Goal: Transaction & Acquisition: Purchase product/service

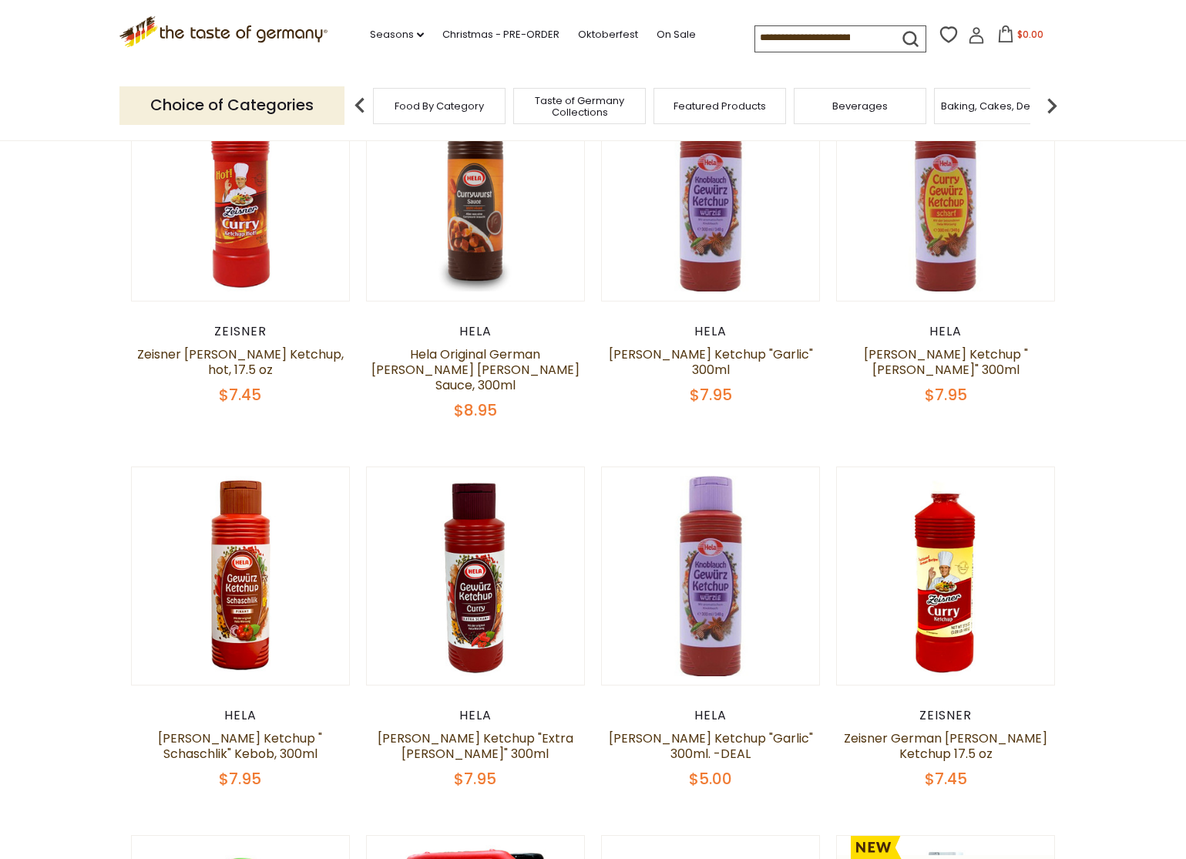
scroll to position [273, 0]
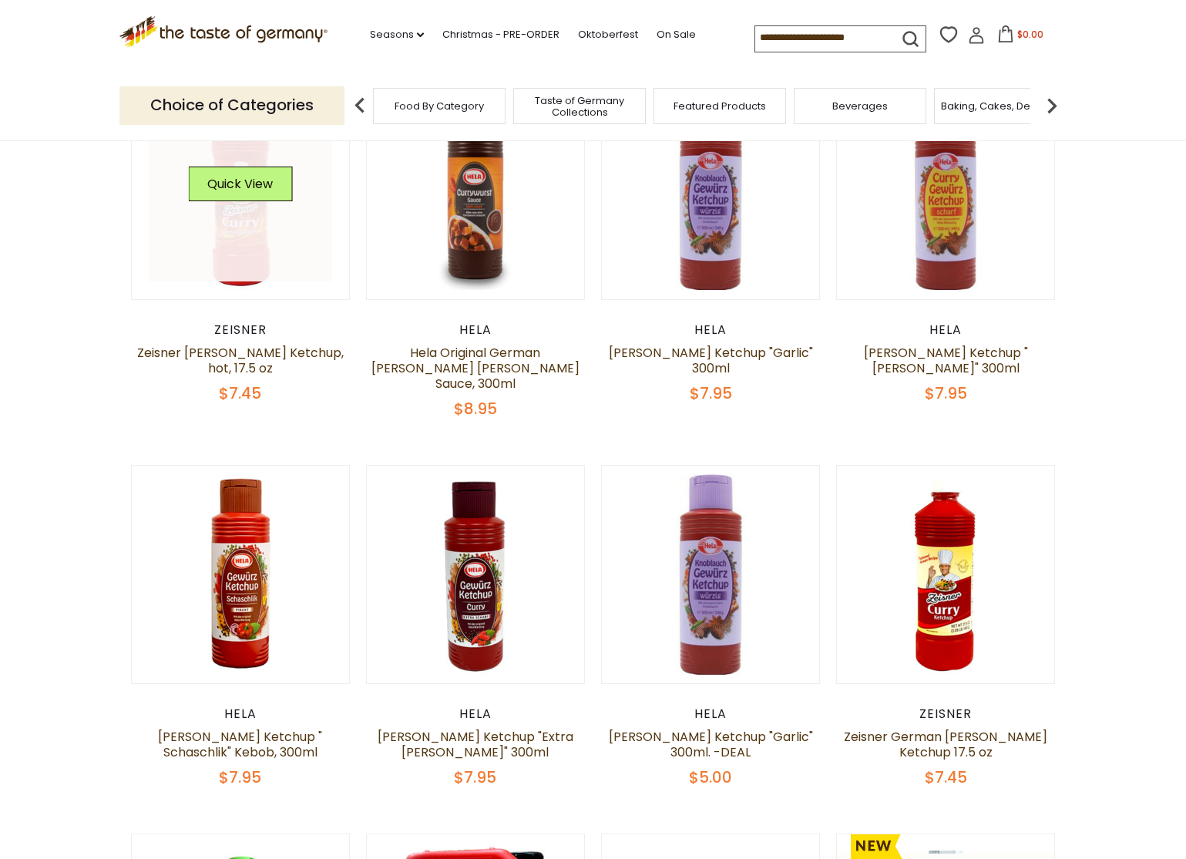
click at [237, 229] on link at bounding box center [240, 189] width 183 height 183
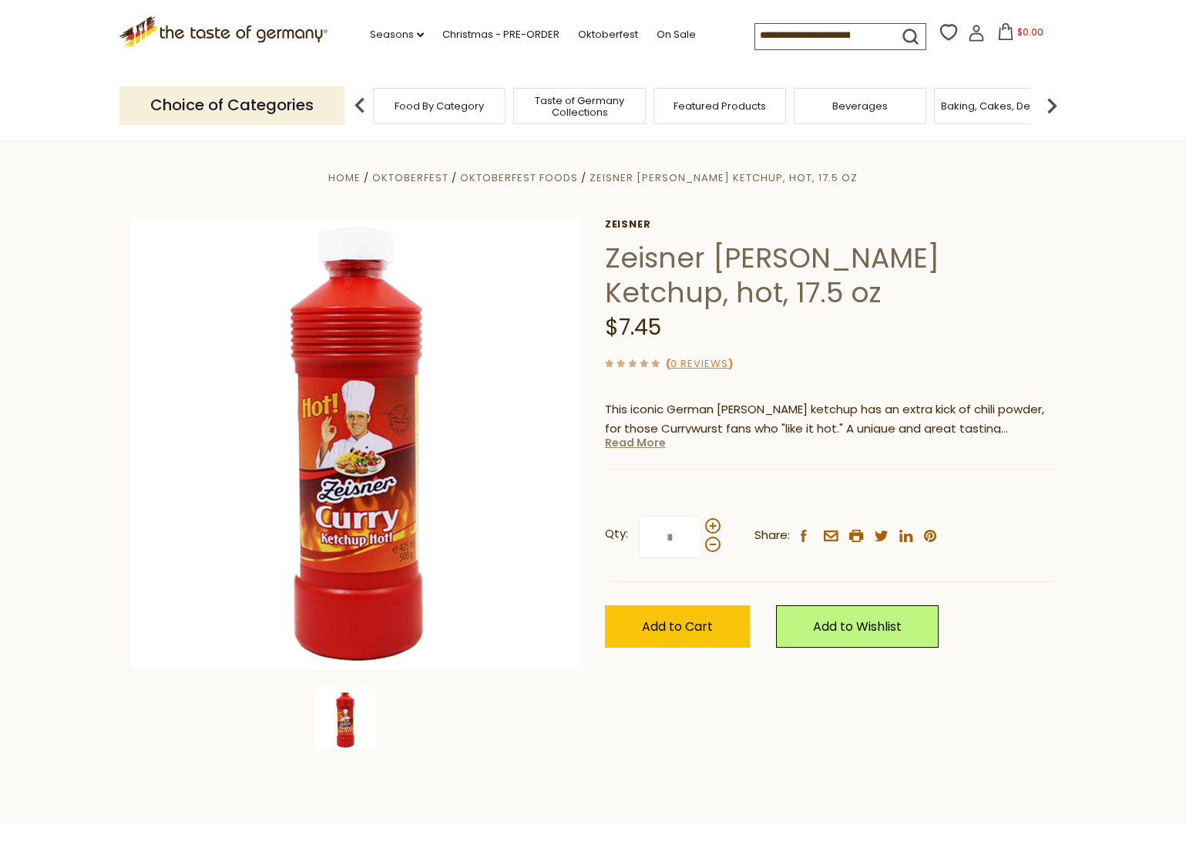
click at [645, 442] on link "Read More" at bounding box center [635, 442] width 61 height 15
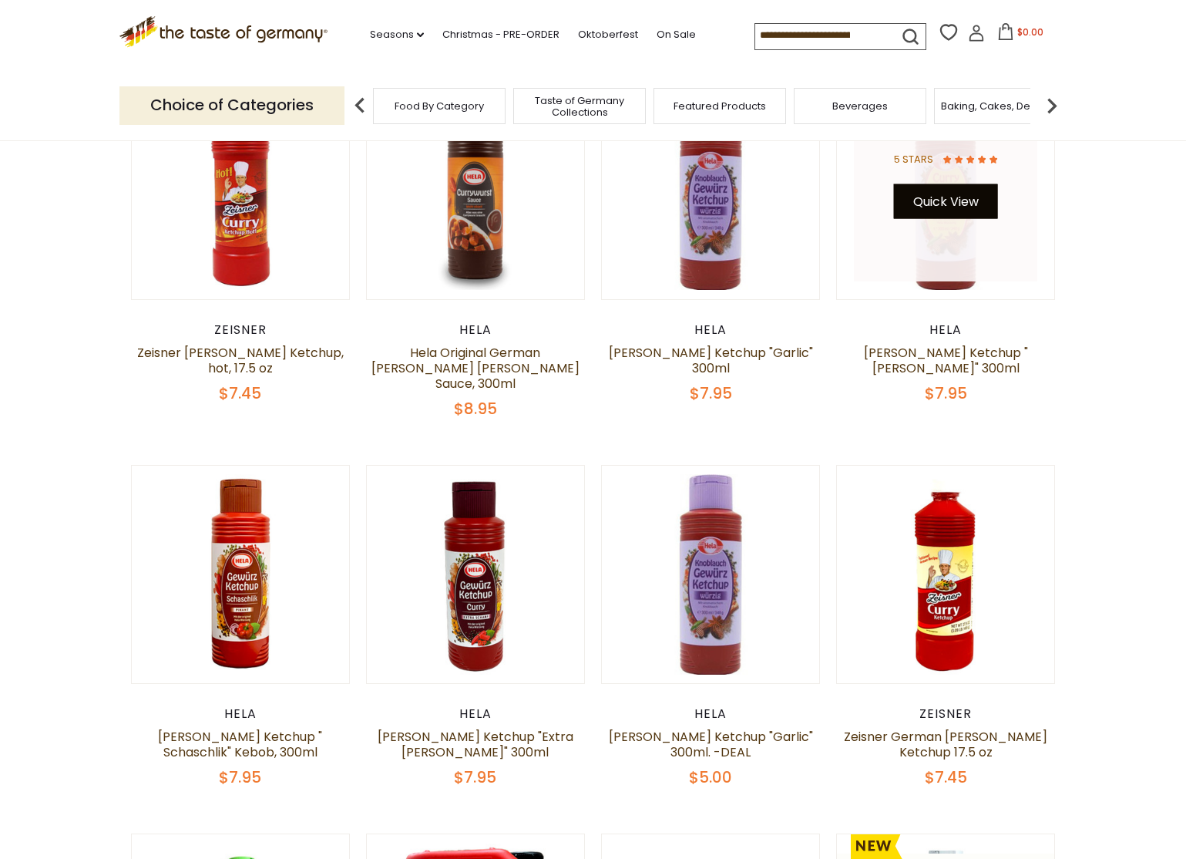
click at [949, 202] on button "Quick View" at bounding box center [946, 201] width 104 height 35
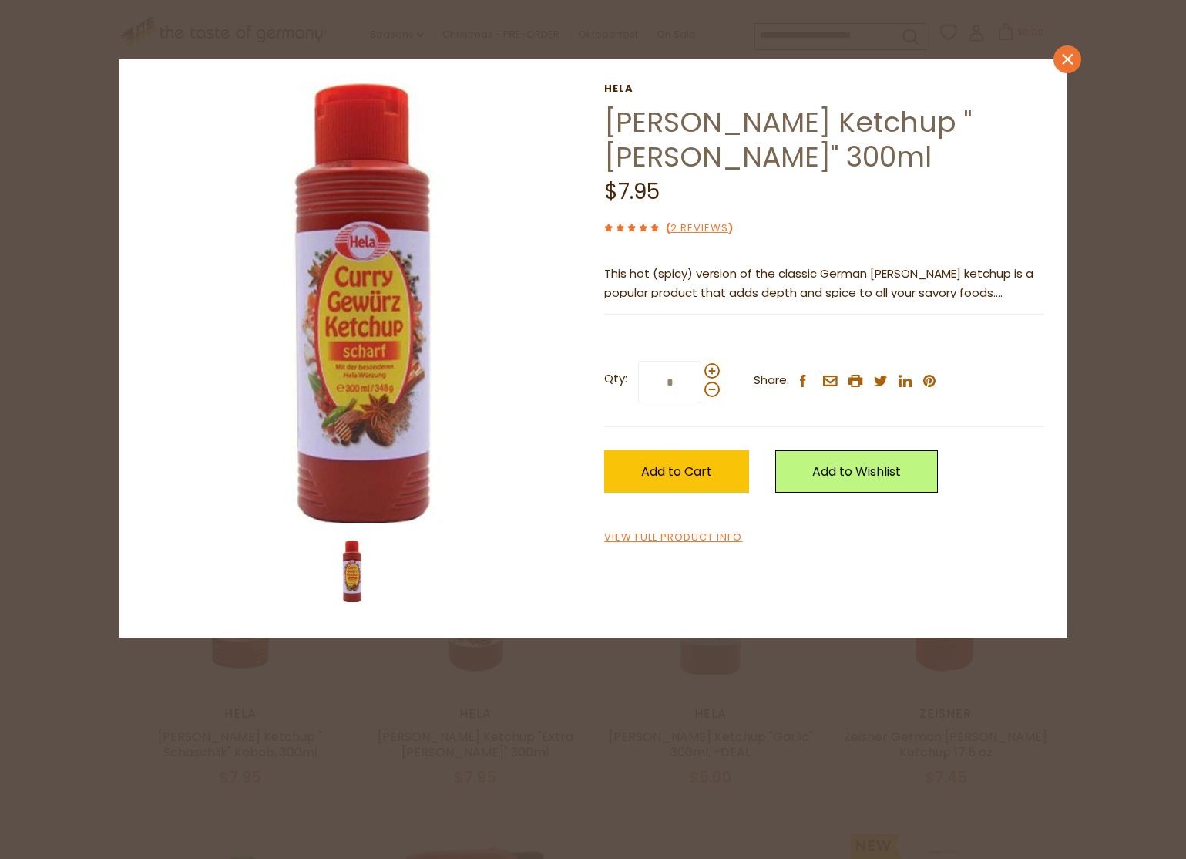
click at [1068, 57] on icon "close" at bounding box center [1067, 59] width 12 height 12
